Goal: Transaction & Acquisition: Purchase product/service

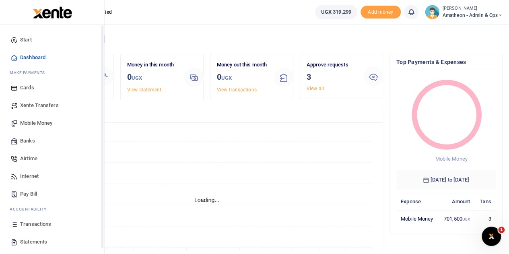
scroll to position [6, 6]
click at [27, 222] on span "Transactions" at bounding box center [35, 224] width 31 height 8
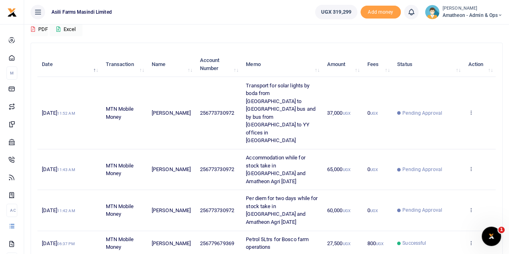
scroll to position [80, 0]
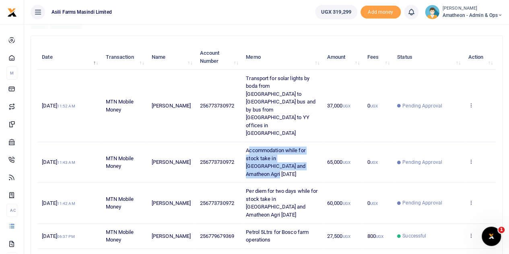
drag, startPoint x: 239, startPoint y: 117, endPoint x: 291, endPoint y: 137, distance: 55.3
click at [291, 142] on td "Accommodation while for stock take in [GEOGRAPHIC_DATA] and Amatheon Agri [DATE]" at bounding box center [281, 162] width 81 height 41
copy span "ccommodation while for stock take in Kilak and Amatheon Agri 30 Sep 2025"
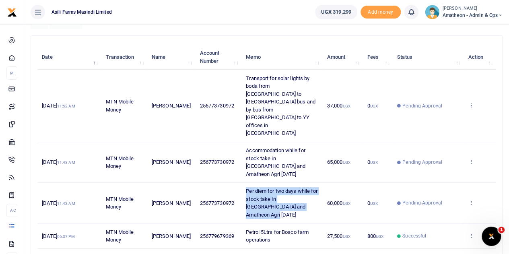
drag, startPoint x: 235, startPoint y: 149, endPoint x: 302, endPoint y: 169, distance: 69.2
click at [302, 183] on td "Per diem for two days while for stock take in Kilak and Amatheon Agri 30 Sep 20…" at bounding box center [281, 203] width 81 height 41
copy span "Per diem for two days while for stock take in Kilak and Amatheon Agri 30 Sep 20…"
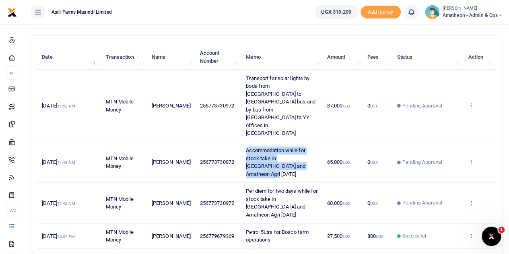
drag, startPoint x: 237, startPoint y: 118, endPoint x: 283, endPoint y: 137, distance: 50.4
click at [283, 142] on td "Accommodation while for stock take in [GEOGRAPHIC_DATA] and Amatheon Agri [DATE]" at bounding box center [281, 162] width 81 height 41
copy span "Accommodation while for stock take in [GEOGRAPHIC_DATA] and Amatheon Agri [DATE]"
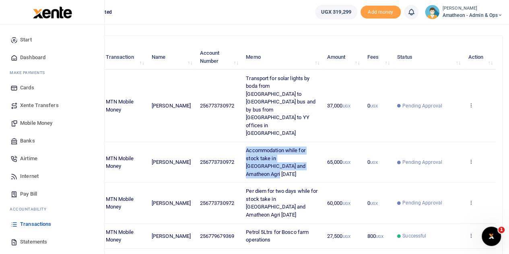
click at [29, 120] on span "Mobile Money" at bounding box center [36, 123] width 32 height 8
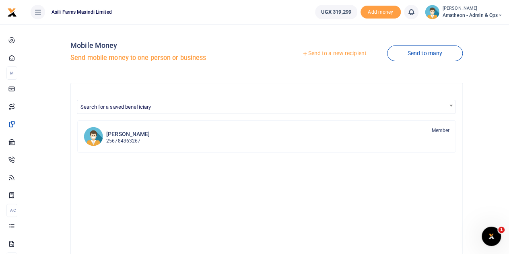
click at [323, 51] on link "Send to a new recipient" at bounding box center [334, 53] width 105 height 14
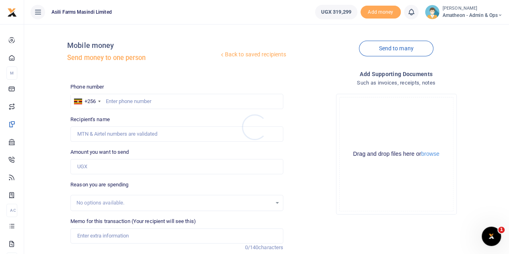
click at [117, 99] on div at bounding box center [254, 127] width 509 height 254
click at [122, 100] on input "text" at bounding box center [176, 101] width 213 height 15
type input "773730972"
type input "[PERSON_NAME]"
type input "773730972"
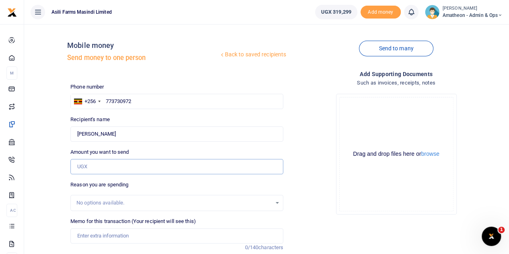
click at [97, 168] on input "Amount you want to send" at bounding box center [176, 166] width 213 height 15
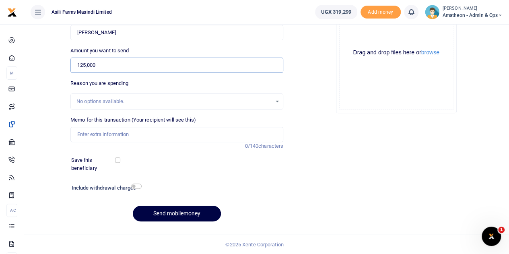
scroll to position [101, 0]
type input "125,000"
click at [99, 133] on input "Memo for this transaction (Your recipient will see this)" at bounding box center [176, 134] width 213 height 15
paste input "Accommodation while for stock take in [GEOGRAPHIC_DATA] and Amatheon Agri [DATE]"
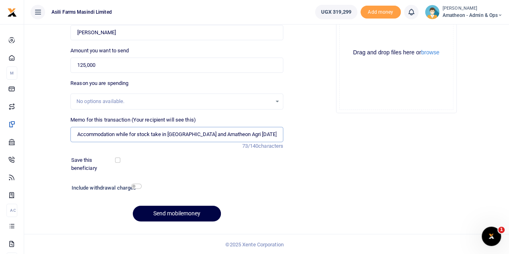
click at [118, 133] on input "Accommodation while for stock take in [GEOGRAPHIC_DATA] and Amatheon Agri [DATE]" at bounding box center [176, 134] width 213 height 15
click at [76, 134] on input "Accommodation while for stock take in [GEOGRAPHIC_DATA] and Amatheon Agri [DATE]" at bounding box center [176, 134] width 213 height 15
paste input "Per diem for two days"
click at [179, 133] on input "Per diem for two days and accommodation while for stock take in Kilak and Amath…" at bounding box center [176, 134] width 213 height 15
type input "Per diem for two days and accommodation for one night while for stock take in […"
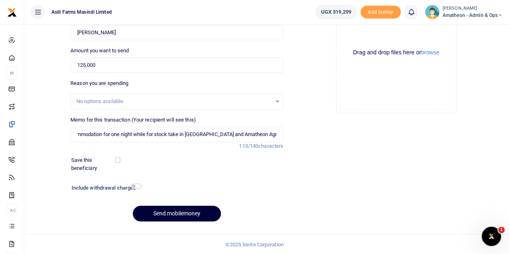
click at [172, 212] on button "Send mobilemoney" at bounding box center [177, 214] width 88 height 16
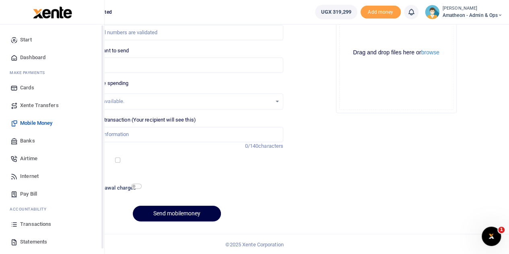
click at [28, 221] on span "Transactions" at bounding box center [35, 224] width 31 height 8
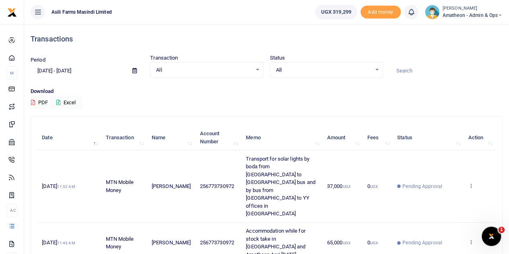
scroll to position [80, 0]
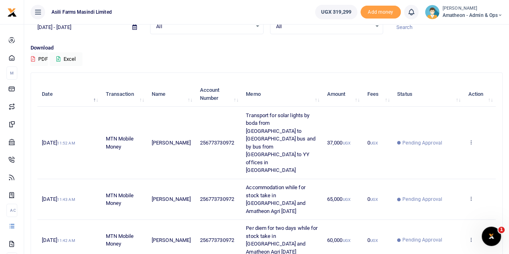
scroll to position [40, 0]
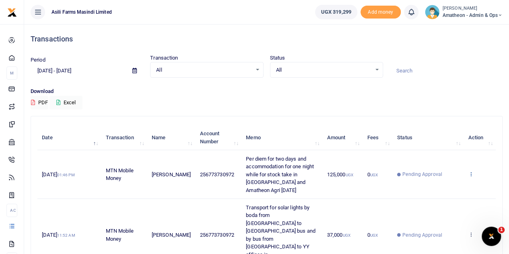
click at [471, 171] on icon at bounding box center [470, 174] width 5 height 6
click at [447, 181] on link "View details" at bounding box center [442, 183] width 64 height 11
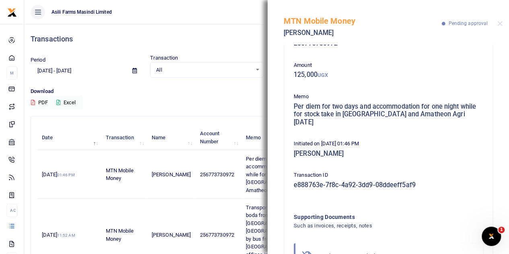
scroll to position [60, 0]
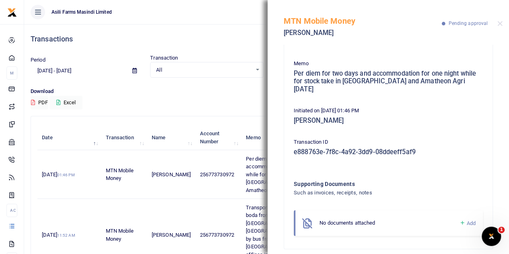
click at [467, 220] on span "Add" at bounding box center [471, 223] width 9 height 6
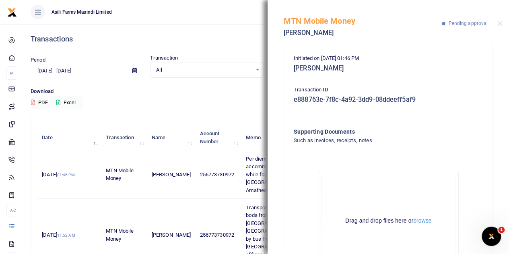
scroll to position [150, 0]
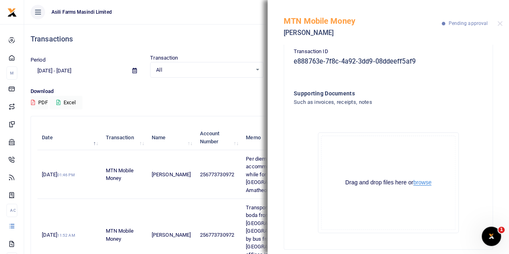
click at [424, 179] on button "browse" at bounding box center [422, 182] width 18 height 6
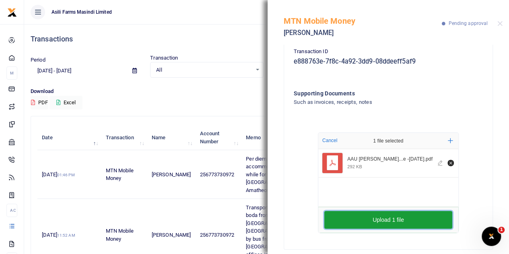
click at [373, 211] on button "Upload 1 file" at bounding box center [388, 220] width 128 height 18
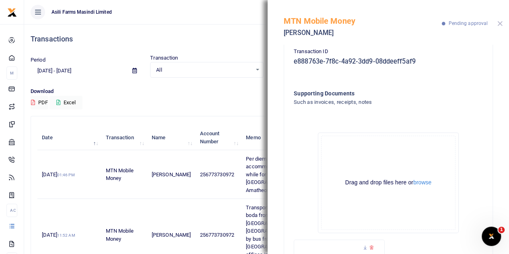
click at [499, 24] on button "Close" at bounding box center [499, 23] width 5 height 5
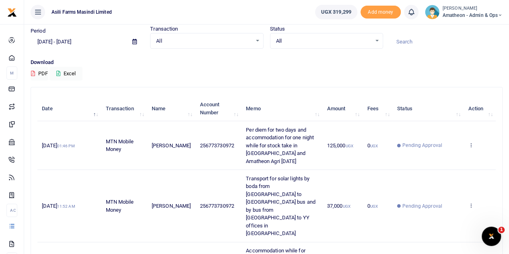
scroll to position [40, 0]
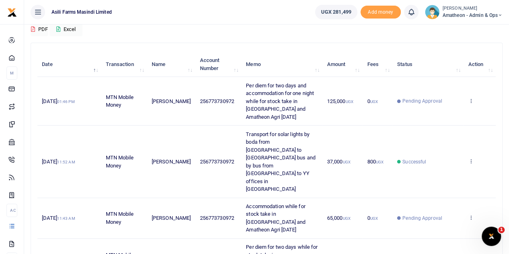
scroll to position [80, 0]
